Goal: Entertainment & Leisure: Browse casually

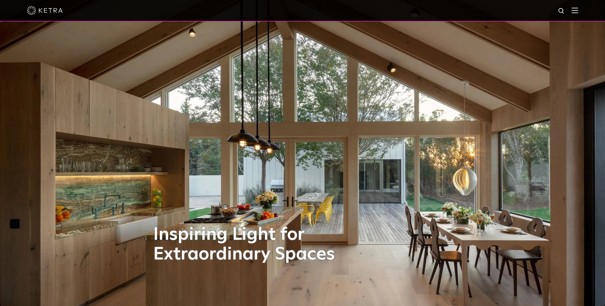
click at [533, 9] on div at bounding box center [302, 10] width 551 height 21
click at [578, 13] on span at bounding box center [574, 10] width 7 height 6
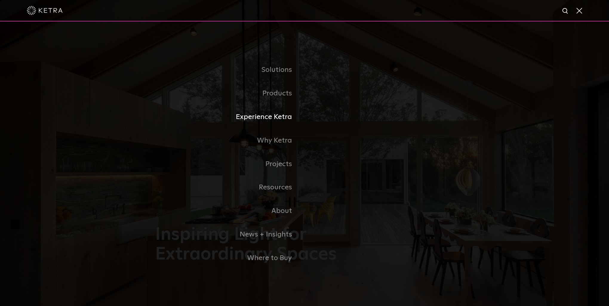
click at [271, 116] on link "Experience Ketra" at bounding box center [229, 117] width 149 height 24
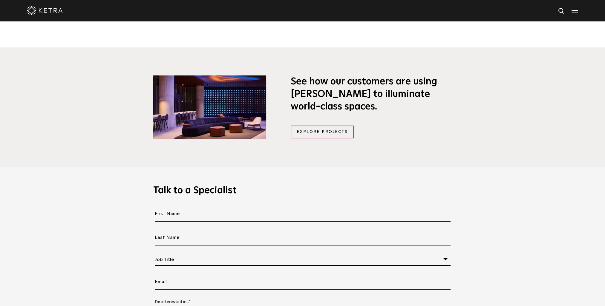
scroll to position [418, 0]
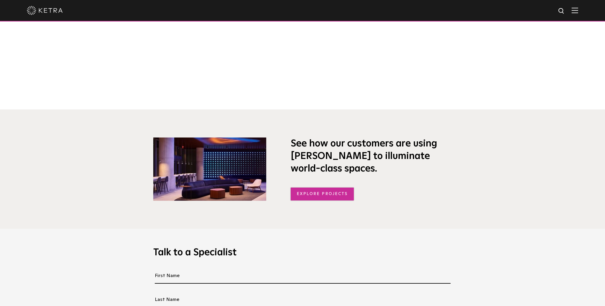
click at [332, 197] on link "Explore Projects" at bounding box center [322, 194] width 63 height 13
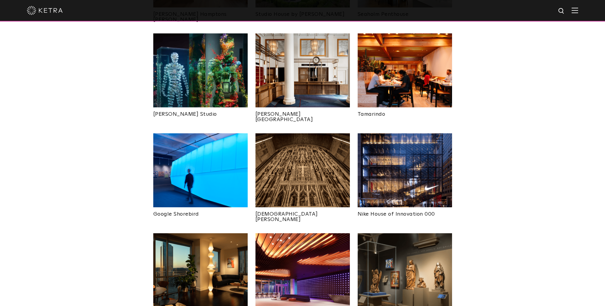
scroll to position [358, 0]
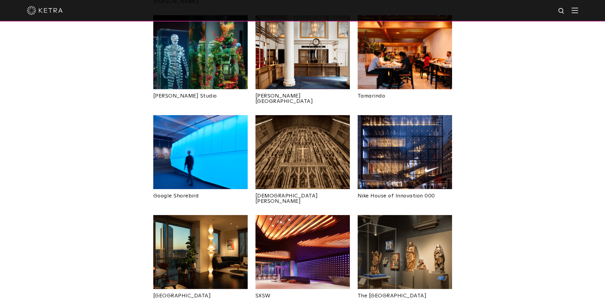
click at [220, 138] on img at bounding box center [200, 152] width 94 height 74
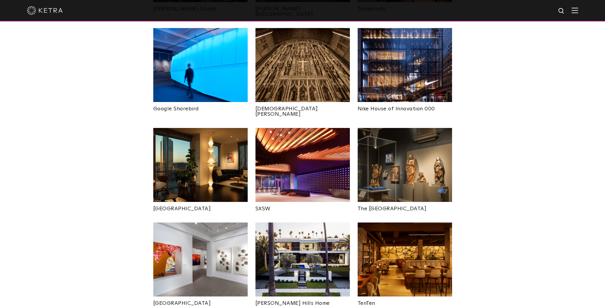
scroll to position [448, 0]
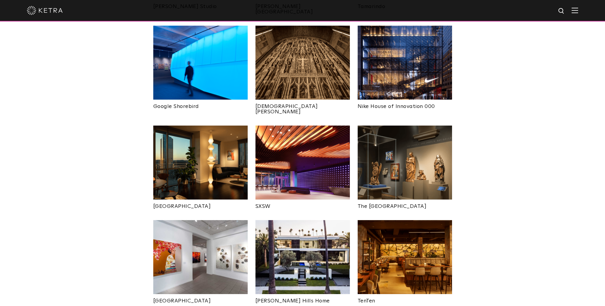
click at [291, 150] on img at bounding box center [302, 163] width 94 height 74
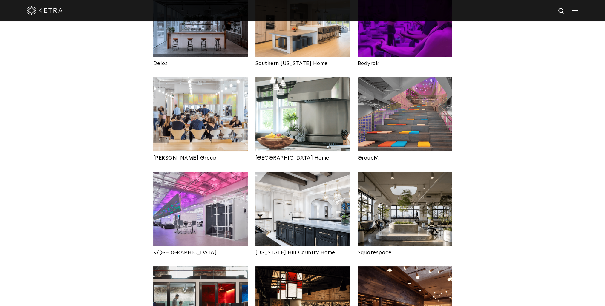
scroll to position [956, 0]
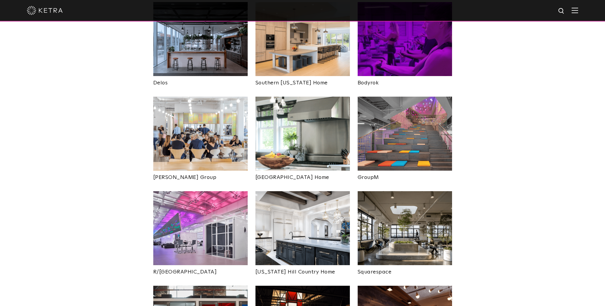
click at [419, 128] on img at bounding box center [404, 134] width 94 height 74
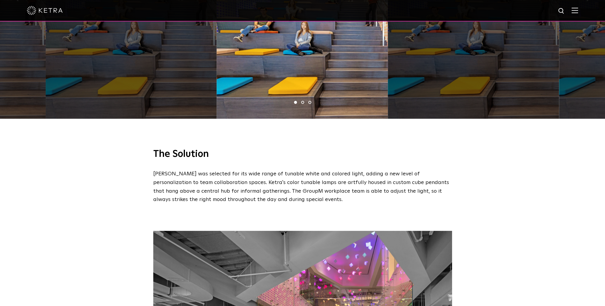
scroll to position [478, 0]
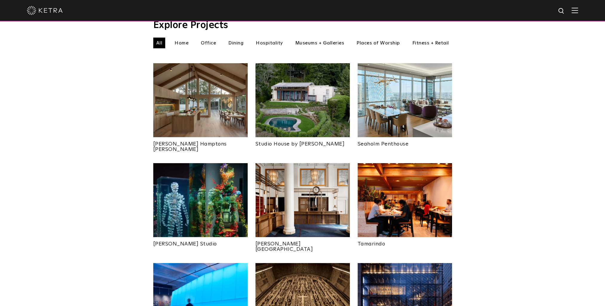
scroll to position [209, 0]
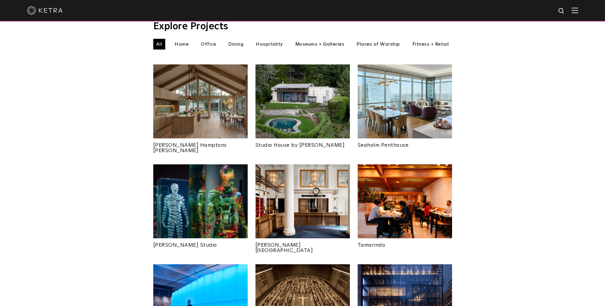
click at [424, 278] on img at bounding box center [404, 302] width 94 height 74
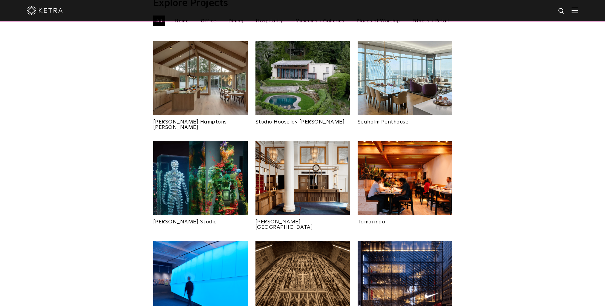
scroll to position [239, 0]
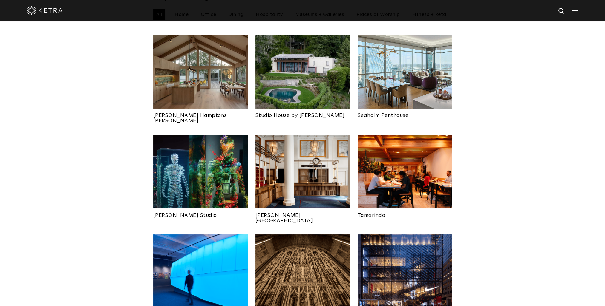
click at [204, 167] on img at bounding box center [200, 172] width 94 height 74
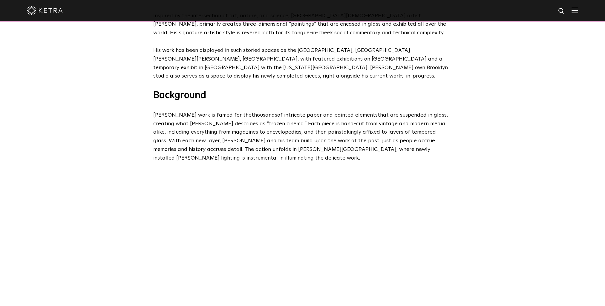
scroll to position [299, 0]
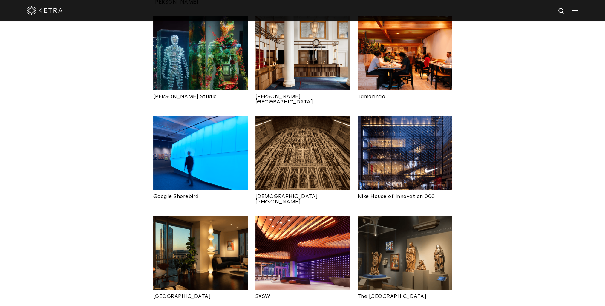
scroll to position [358, 0]
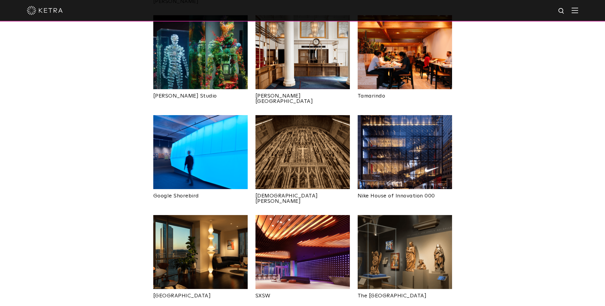
click at [398, 134] on img at bounding box center [404, 152] width 94 height 74
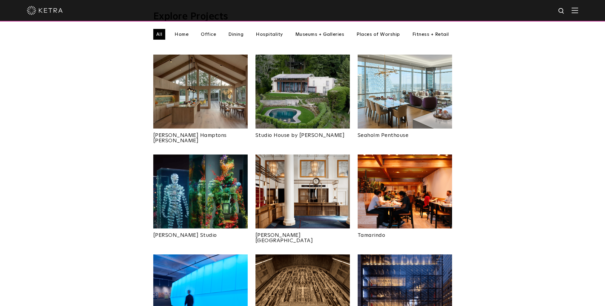
scroll to position [239, 0]
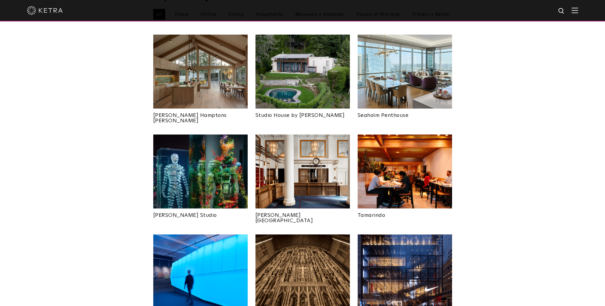
click at [416, 52] on img at bounding box center [404, 72] width 94 height 74
